Goal: Information Seeking & Learning: Learn about a topic

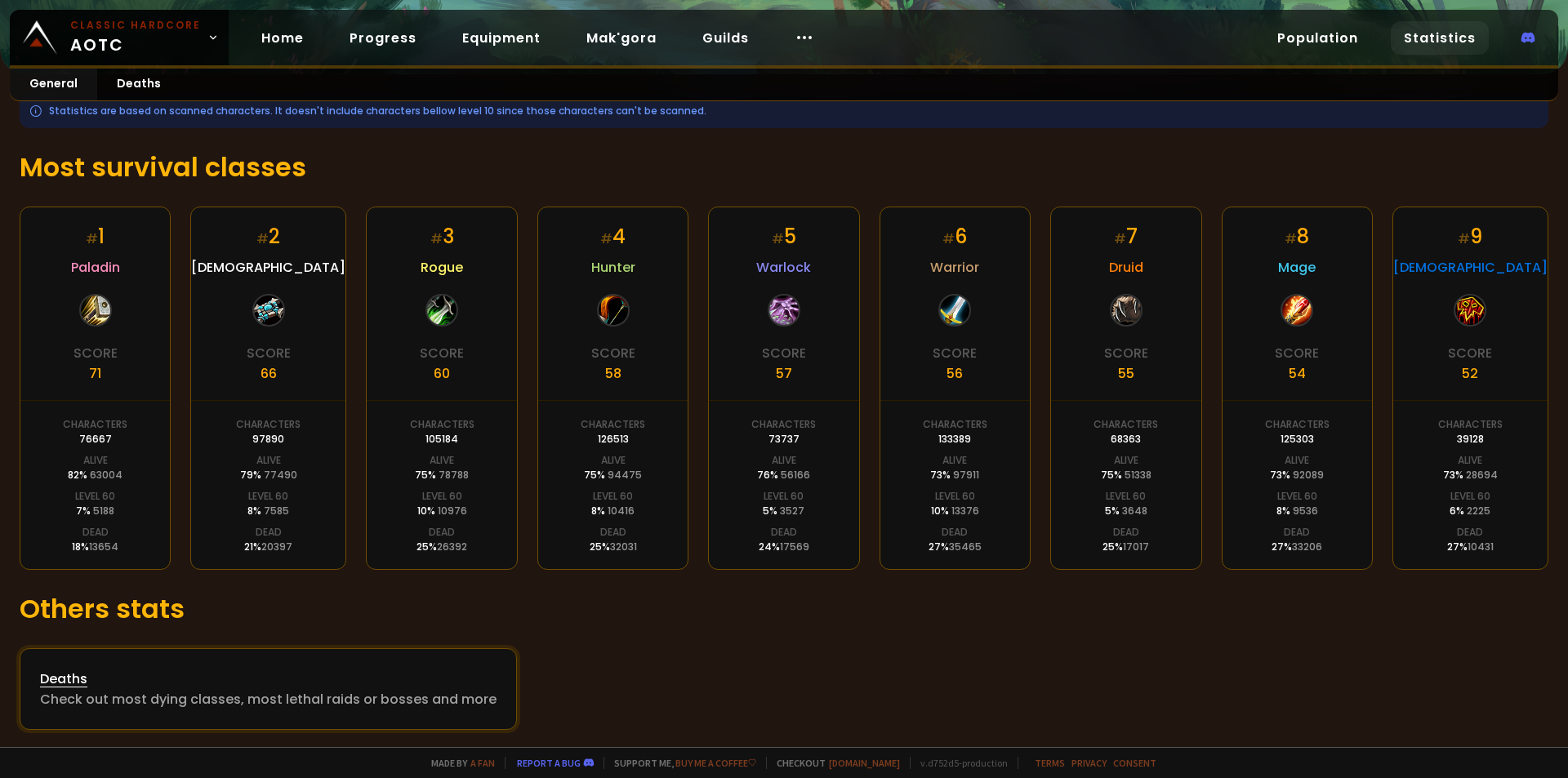
scroll to position [214, 0]
click at [339, 681] on div "Deaths" at bounding box center [268, 676] width 456 height 20
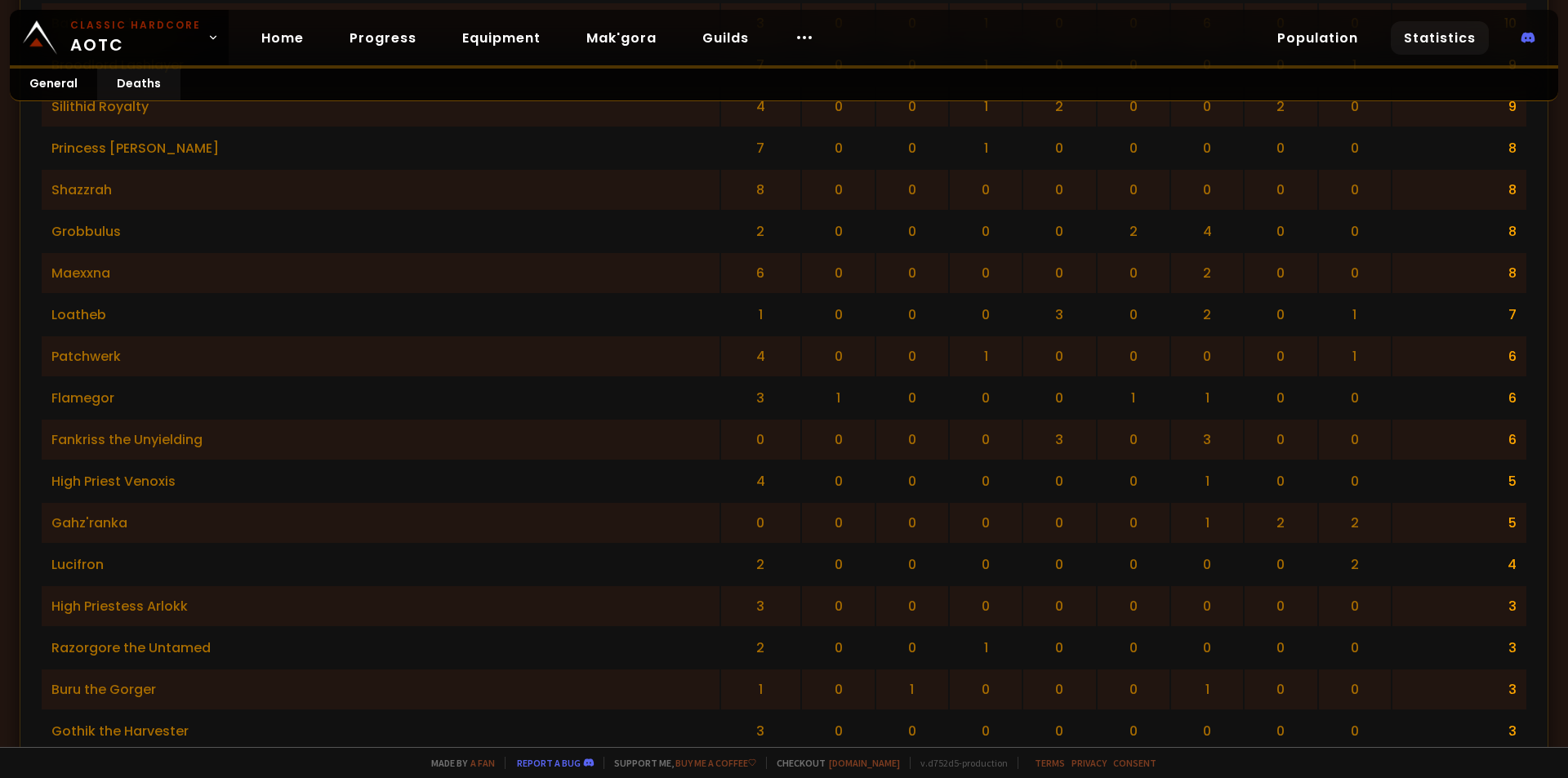
scroll to position [2692, 0]
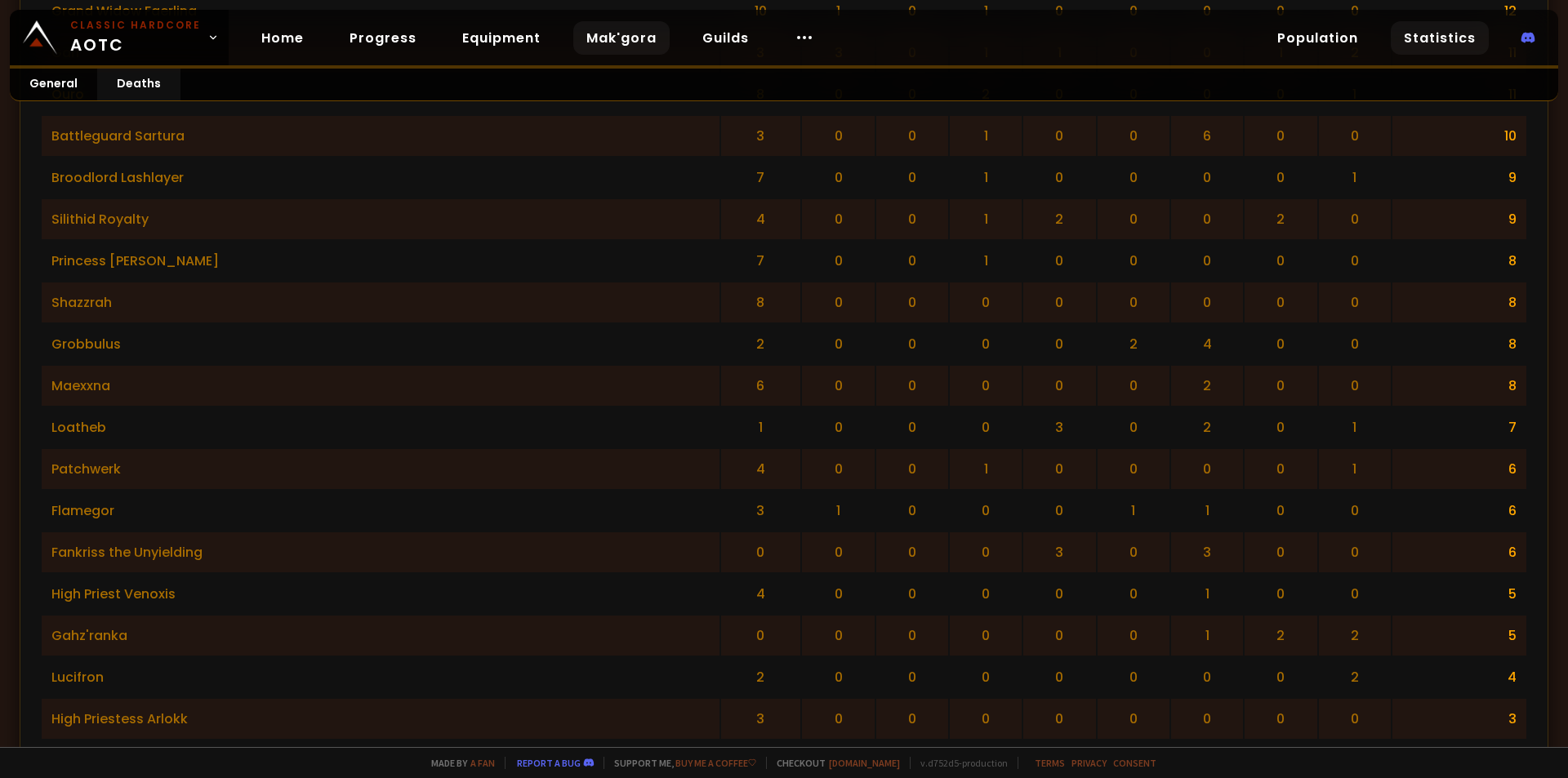
click at [587, 37] on link "Mak'gora" at bounding box center [622, 38] width 97 height 33
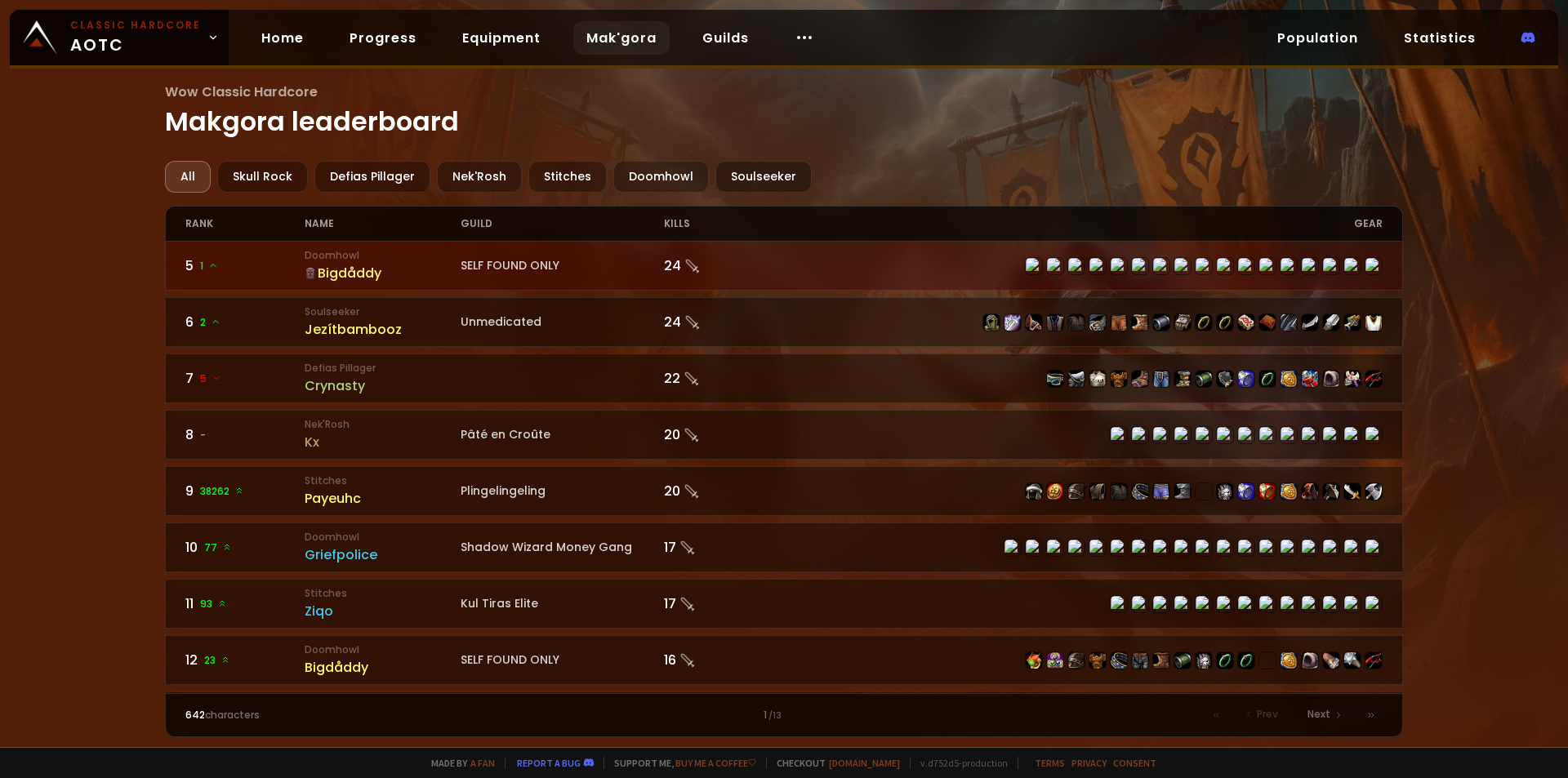
scroll to position [327, 0]
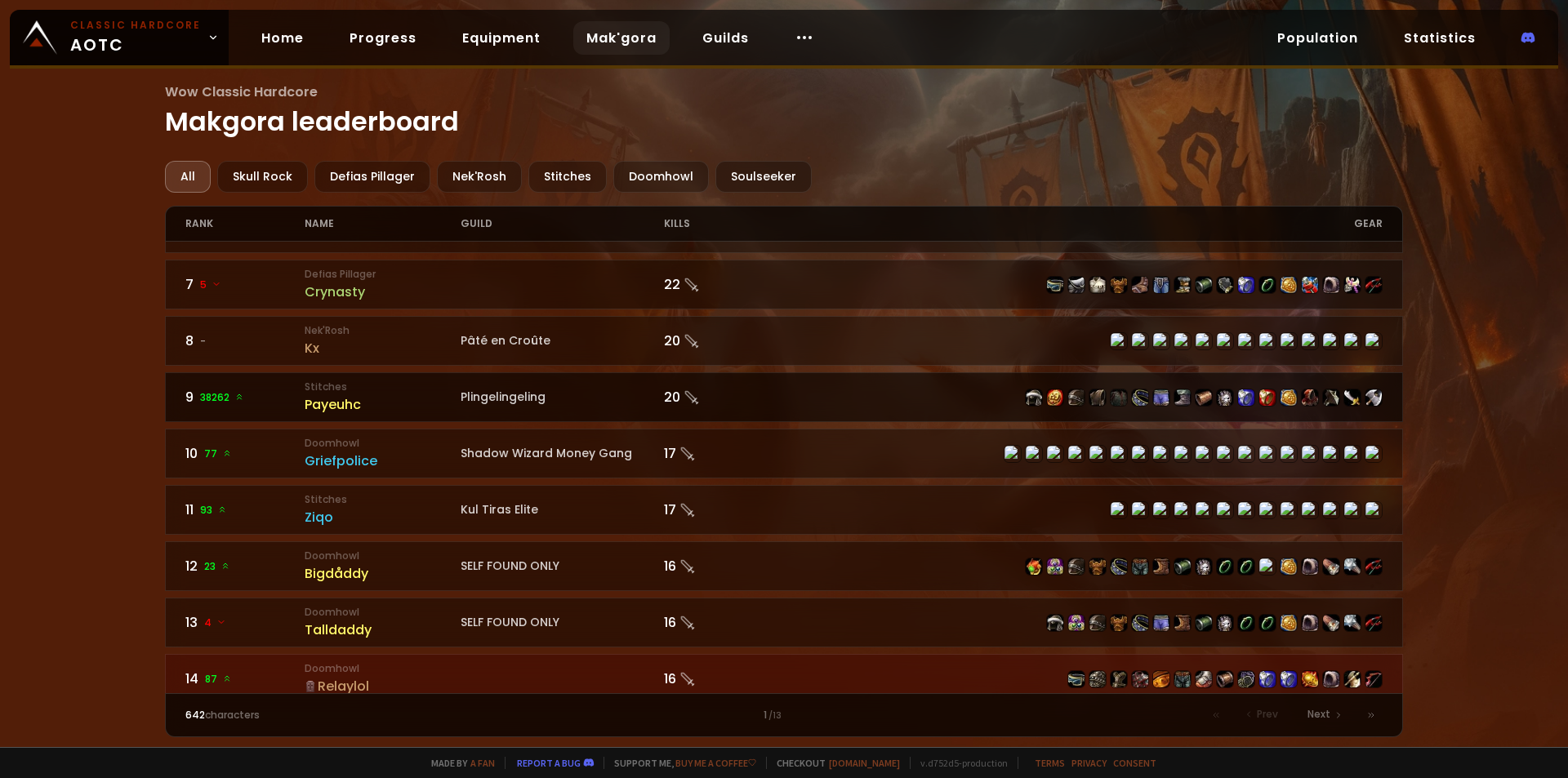
click at [329, 404] on div "Payeuhc" at bounding box center [382, 404] width 156 height 20
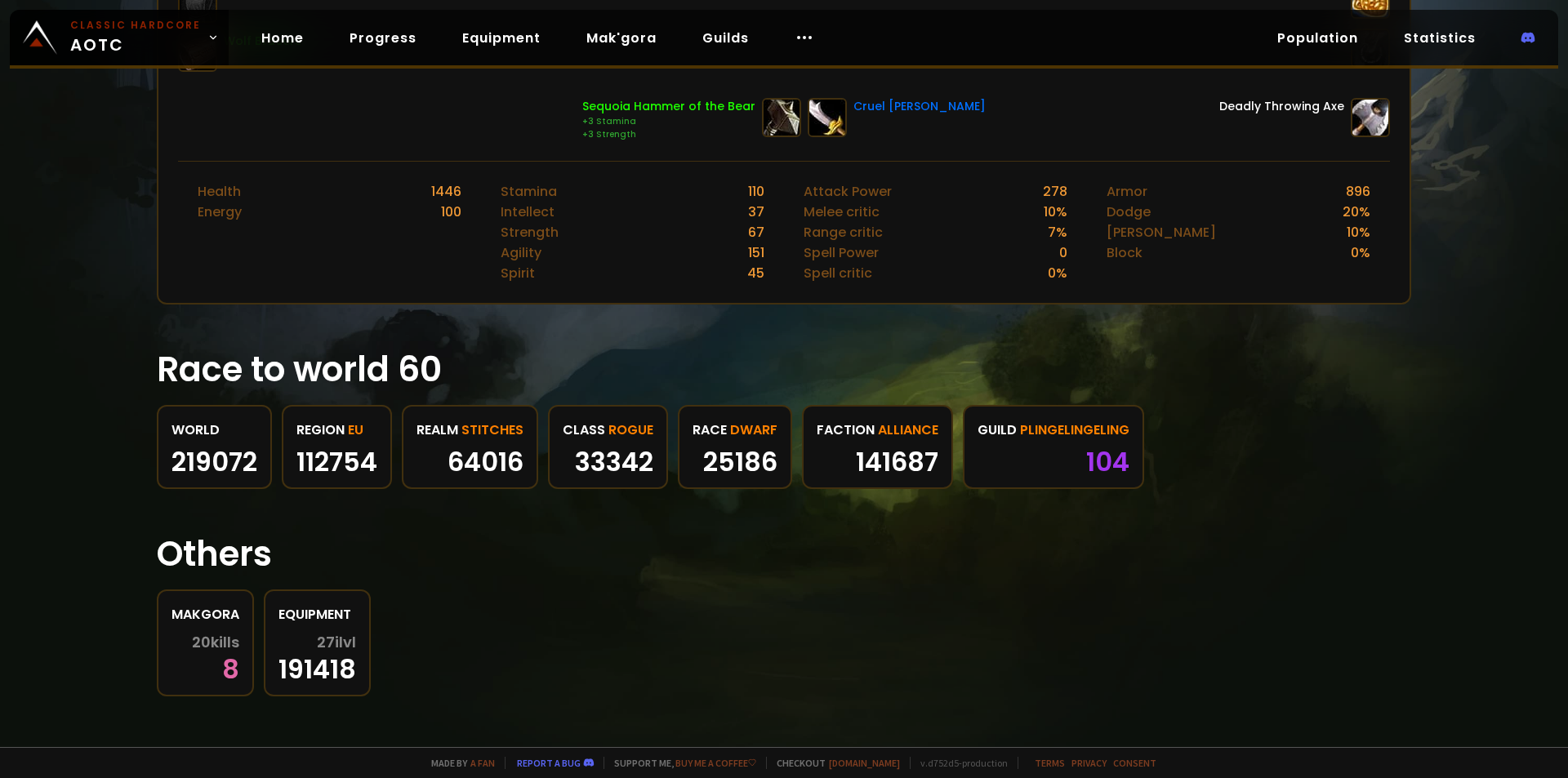
scroll to position [631, 0]
click at [881, 450] on div "141687" at bounding box center [877, 460] width 122 height 24
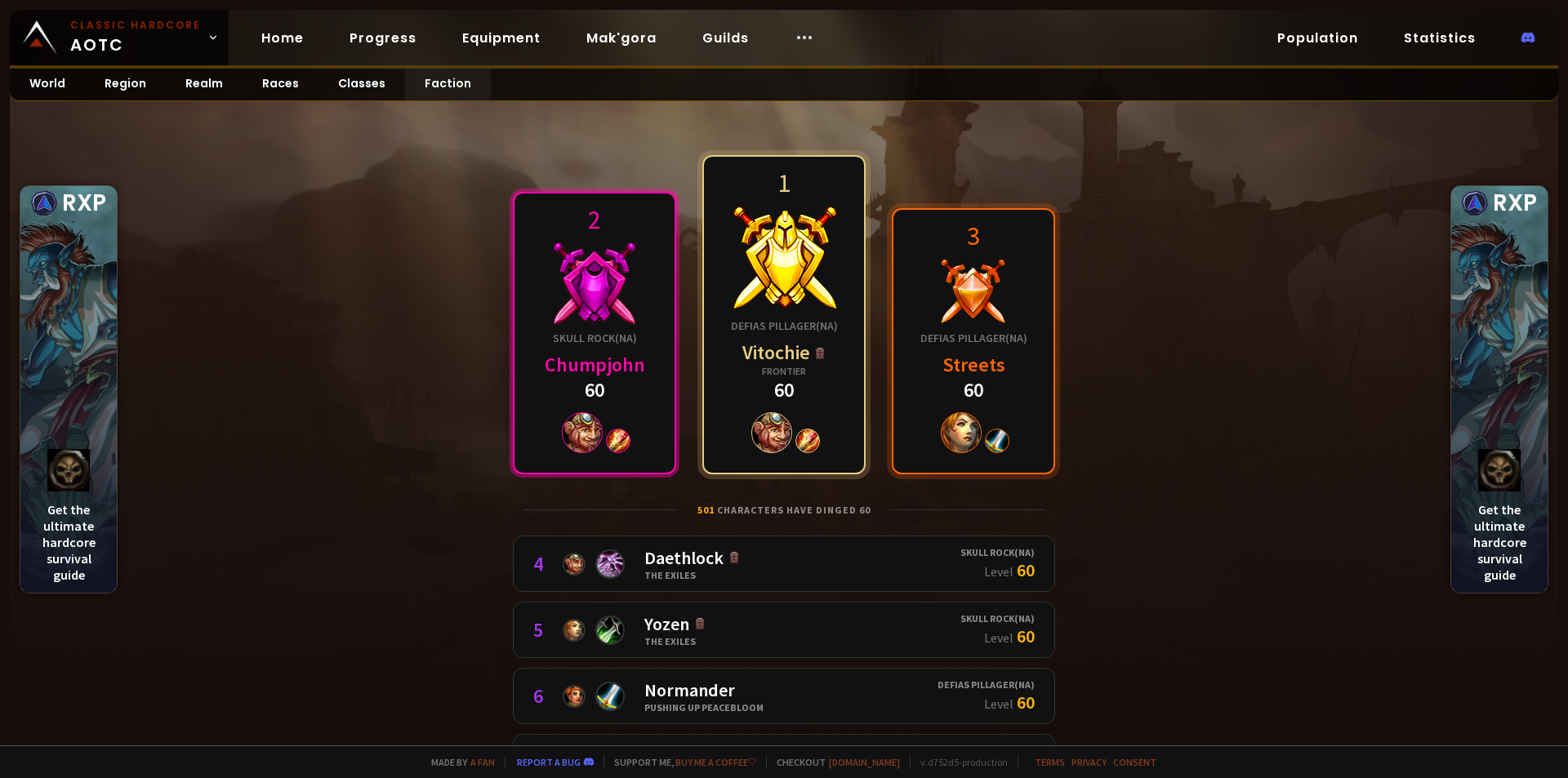
click at [631, 349] on div "Skull Rock ( NA ) Chumpjohn 60" at bounding box center [595, 367] width 100 height 72
